Goal: Check status: Check status

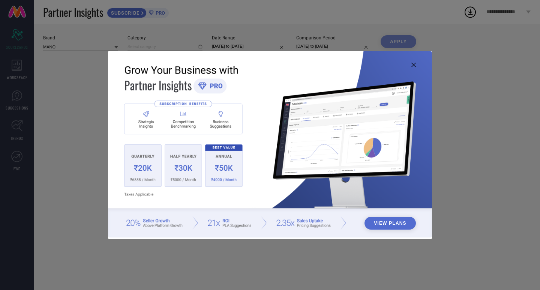
type input "All"
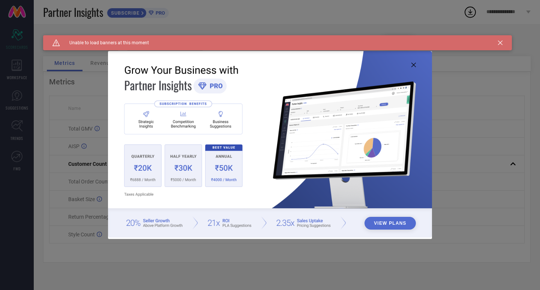
click at [411, 67] on img at bounding box center [270, 144] width 324 height 186
click at [412, 61] on img at bounding box center [270, 144] width 324 height 186
click at [413, 69] on img at bounding box center [270, 144] width 324 height 186
click at [413, 66] on icon at bounding box center [413, 65] width 4 height 4
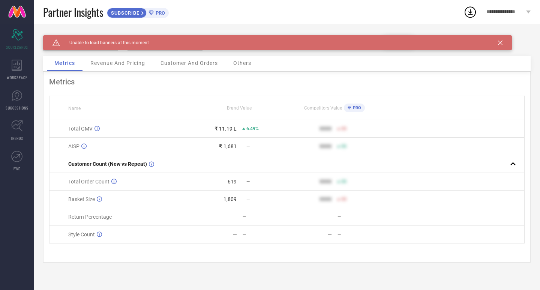
click at [499, 43] on icon at bounding box center [500, 42] width 4 height 4
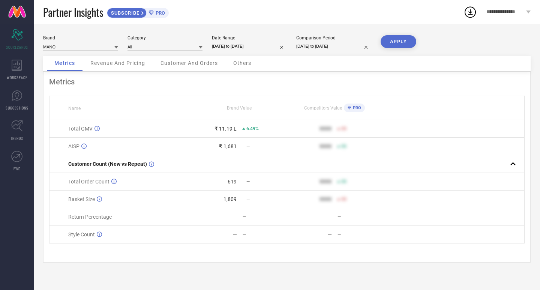
click at [251, 46] on input "[DATE] to [DATE]" at bounding box center [249, 46] width 75 height 8
select select "9"
select select "2025"
select select "10"
select select "2025"
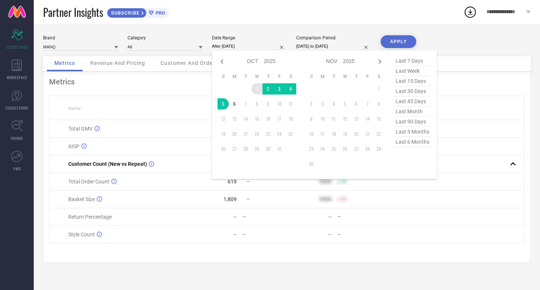
click at [260, 90] on td "1" at bounding box center [256, 88] width 11 height 11
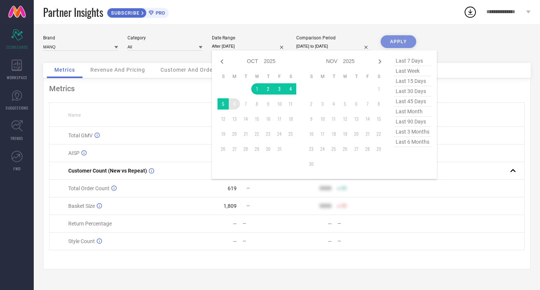
type input "[DATE] to [DATE]"
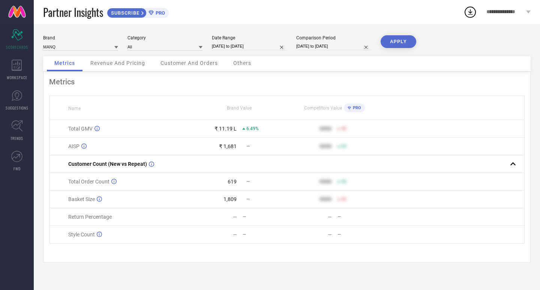
click at [342, 44] on input "[DATE] to [DATE]" at bounding box center [333, 46] width 75 height 8
select select "9"
select select "2024"
select select "10"
select select "2024"
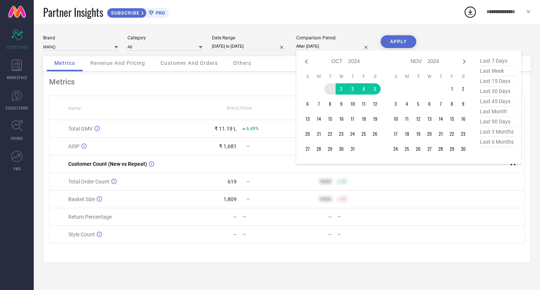
click at [330, 88] on td "1" at bounding box center [329, 88] width 11 height 11
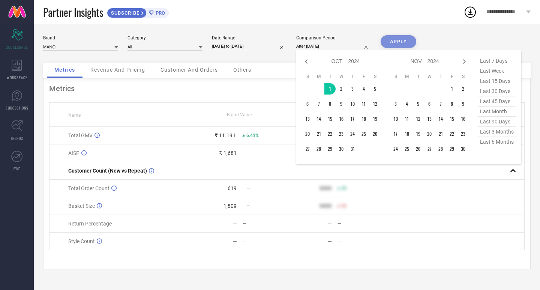
click at [301, 104] on div "Jan Feb Mar Apr May Jun [DATE] Aug Sep Oct Nov [DATE] 2015 2016 2017 2018 2019 …" at bounding box center [408, 107] width 225 height 114
type input "[DATE] to [DATE]"
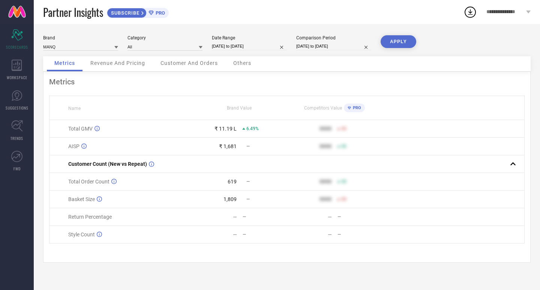
click at [388, 36] on button "APPLY" at bounding box center [398, 41] width 36 height 13
click at [244, 48] on input "[DATE] to [DATE]" at bounding box center [249, 46] width 75 height 8
select select "9"
select select "2025"
select select "10"
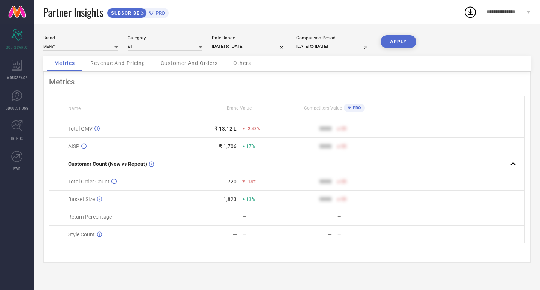
select select "2025"
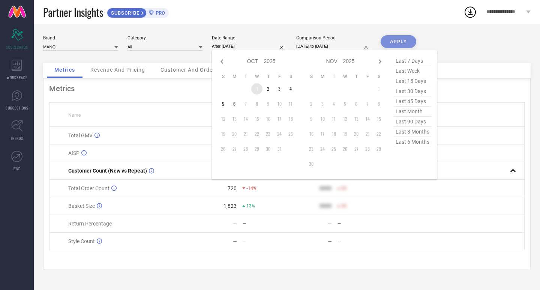
click at [260, 88] on td "1" at bounding box center [256, 88] width 11 height 11
click at [213, 106] on div "Jan Feb Mar Apr May Jun [DATE] Aug Sep Oct Nov [DATE] 2016 2017 2018 2019 2020 …" at bounding box center [324, 114] width 225 height 129
type input "[DATE] to [DATE]"
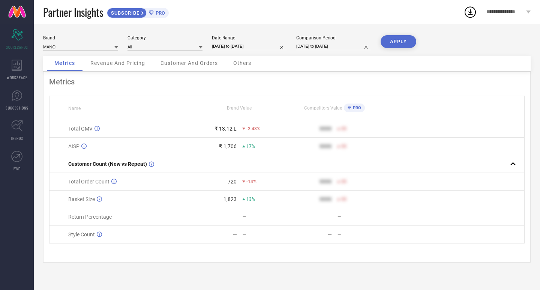
select select "9"
select select "2024"
select select "10"
select select "2024"
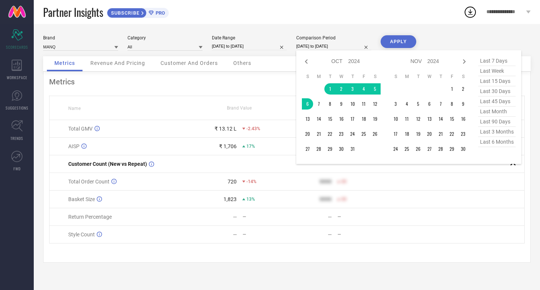
click at [312, 43] on input "[DATE] to [DATE]" at bounding box center [333, 46] width 75 height 8
click at [330, 85] on td "1" at bounding box center [329, 88] width 11 height 11
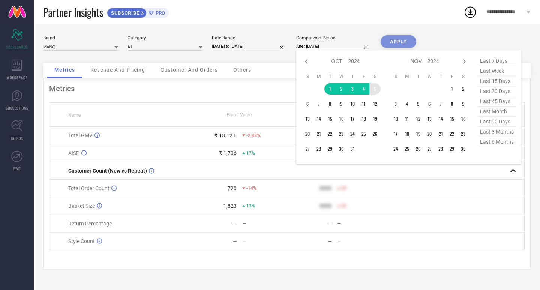
type input "[DATE] to [DATE]"
drag, startPoint x: 375, startPoint y: 91, endPoint x: 377, endPoint y: 65, distance: 26.0
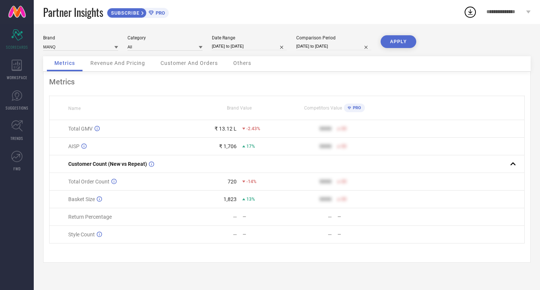
click at [388, 43] on button "APPLY" at bounding box center [398, 41] width 36 height 13
select select "9"
select select "2025"
select select "10"
select select "2025"
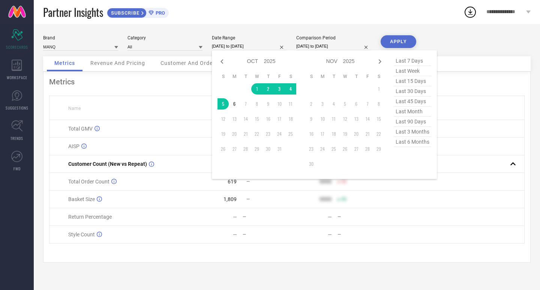
click at [250, 43] on input "[DATE] to [DATE]" at bounding box center [249, 46] width 75 height 8
click at [260, 91] on td "1" at bounding box center [256, 88] width 11 height 11
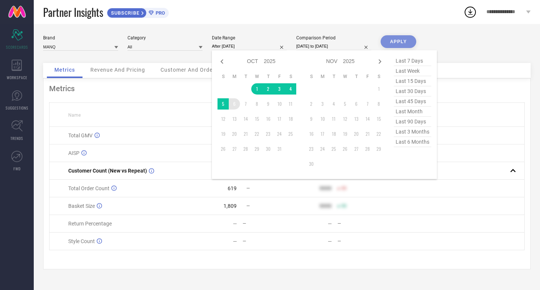
type input "[DATE] to [DATE]"
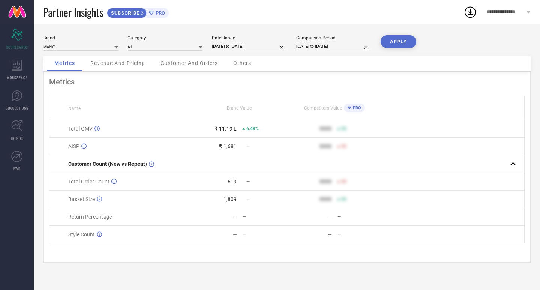
click at [321, 46] on input "[DATE] to [DATE]" at bounding box center [333, 46] width 75 height 8
select select "9"
select select "2024"
select select "10"
select select "2024"
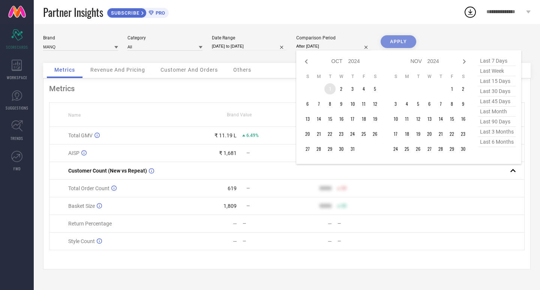
click at [333, 91] on td "1" at bounding box center [329, 88] width 11 height 11
type input "[DATE] to [DATE]"
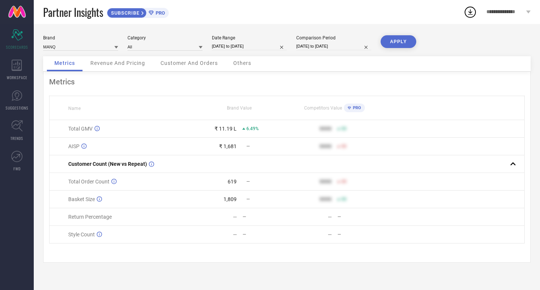
click at [391, 42] on button "APPLY" at bounding box center [398, 41] width 36 height 13
